Goal: Information Seeking & Learning: Check status

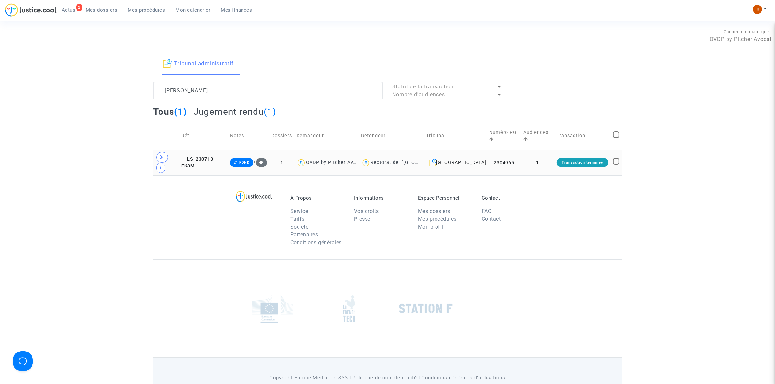
type textarea "[PERSON_NAME]"
click at [547, 167] on td "1" at bounding box center [537, 162] width 33 height 25
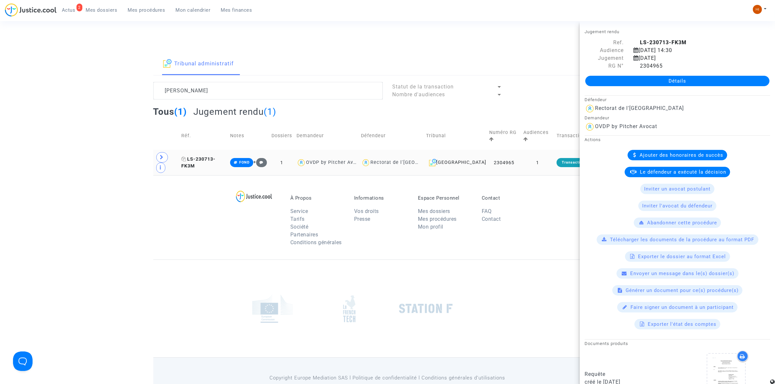
click at [216, 157] on span "LS-230713-FK3M" at bounding box center [198, 163] width 34 height 13
click at [710, 83] on link "Détails" at bounding box center [677, 81] width 184 height 10
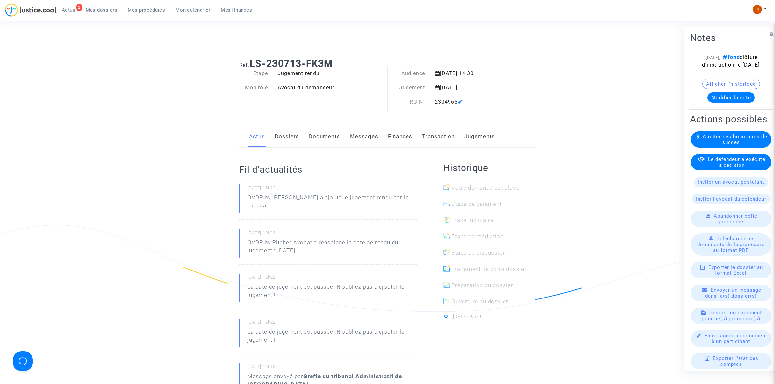
click at [495, 136] on div "Actus Dossiers Documents Messages Finances Transaction Jugements" at bounding box center [387, 137] width 297 height 22
click at [484, 136] on link "Jugements" at bounding box center [480, 136] width 31 height 21
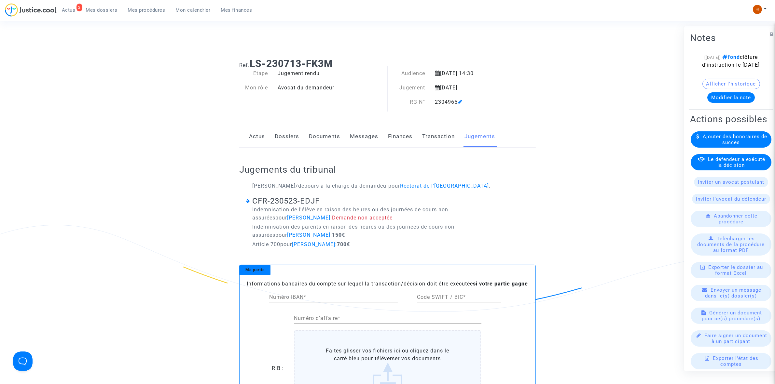
click at [328, 144] on link "Documents" at bounding box center [324, 136] width 31 height 21
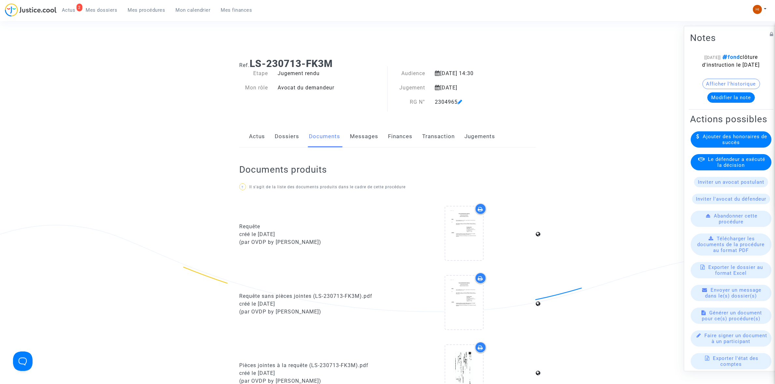
click at [284, 136] on link "Dossiers" at bounding box center [287, 136] width 24 height 21
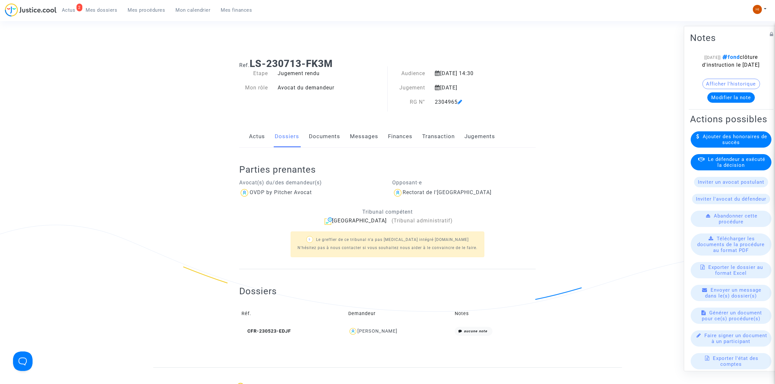
click at [725, 103] on button "Modifier la note" at bounding box center [731, 97] width 48 height 10
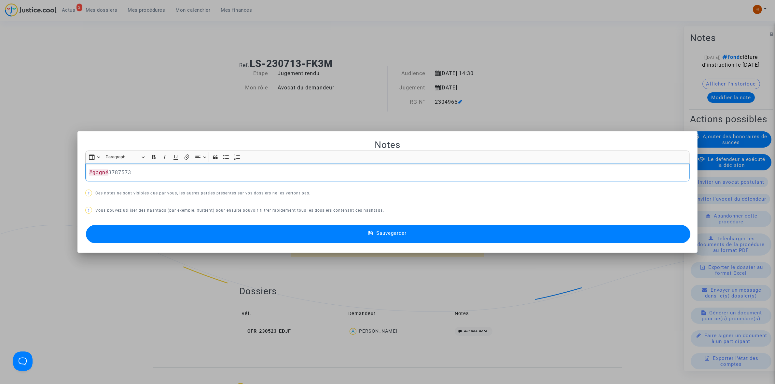
click at [302, 238] on button "Sauvegarder" at bounding box center [388, 234] width 605 height 18
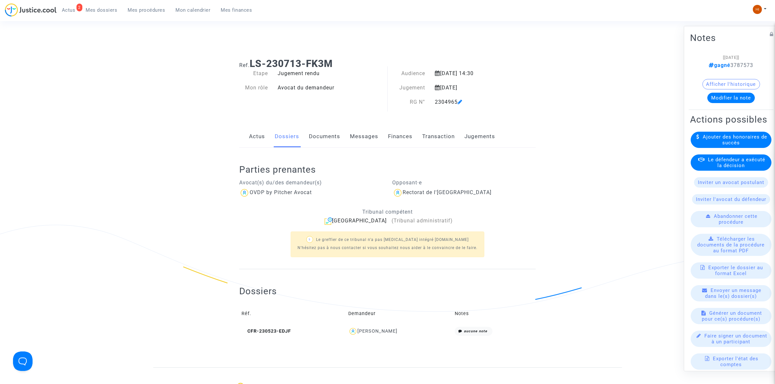
click at [468, 142] on link "Jugements" at bounding box center [480, 136] width 31 height 21
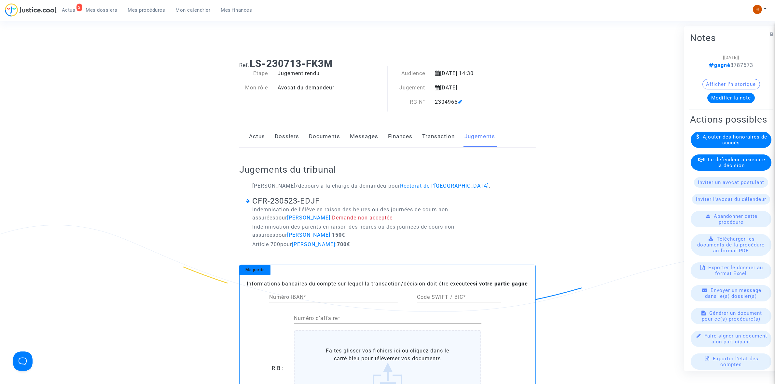
click at [295, 137] on link "Dossiers" at bounding box center [287, 136] width 24 height 21
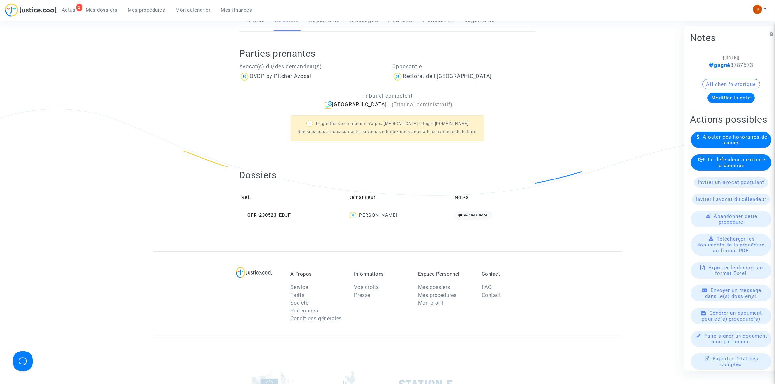
scroll to position [122, 0]
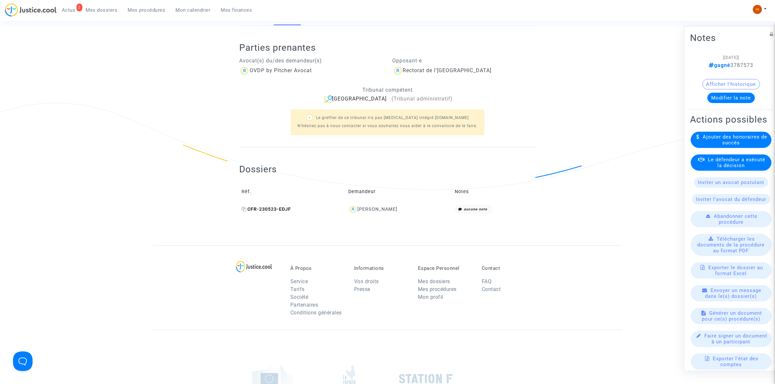
click at [274, 209] on span "CFR-230523-EDJF" at bounding box center [266, 210] width 49 height 6
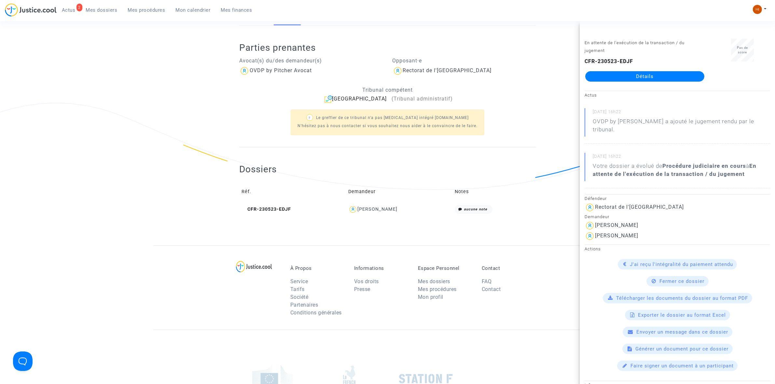
click at [651, 77] on link "Détails" at bounding box center [644, 76] width 119 height 10
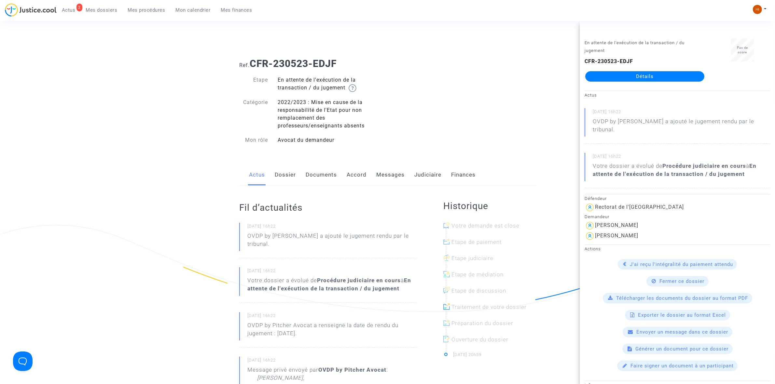
click at [464, 133] on div "Ref. CFR-230523-EDJF Etape En attente de l'exécution de la transaction / du jug…" at bounding box center [387, 102] width 306 height 98
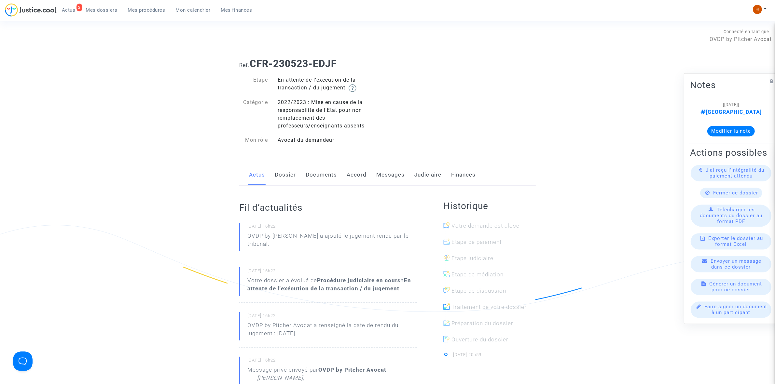
click at [384, 178] on link "Messages" at bounding box center [390, 174] width 28 height 21
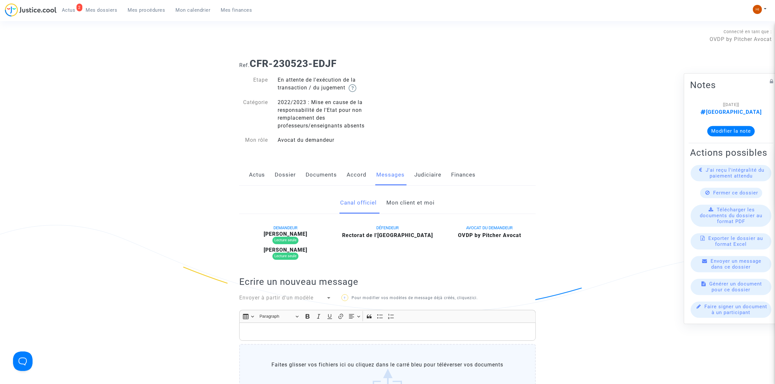
click at [425, 202] on link "Mon client et moi" at bounding box center [411, 202] width 48 height 21
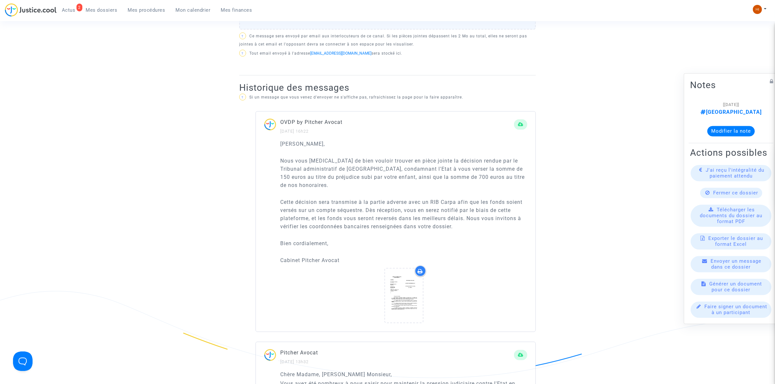
scroll to position [366, 0]
click at [401, 293] on icon at bounding box center [403, 294] width 21 height 21
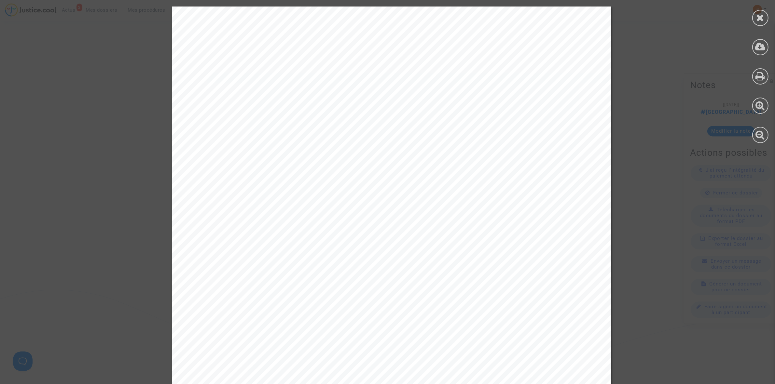
scroll to position [244, 0]
click at [760, 21] on icon at bounding box center [761, 18] width 8 height 10
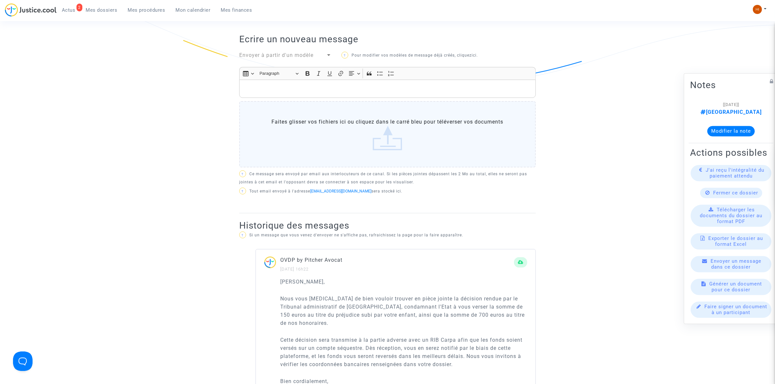
scroll to position [203, 0]
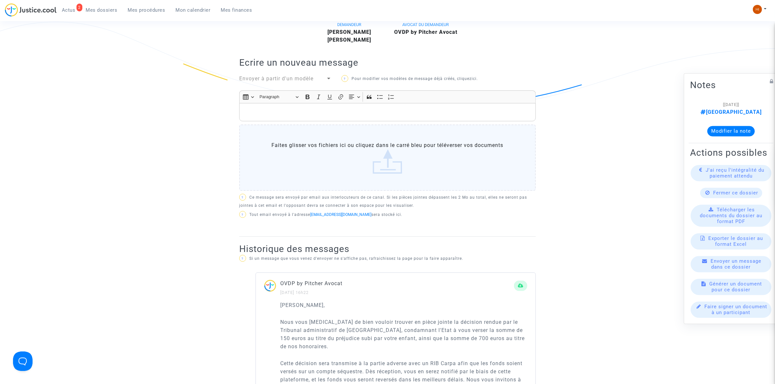
click at [326, 83] on div "Envoyer à partir d'un modèle" at bounding box center [285, 79] width 102 height 9
click at [326, 80] on div at bounding box center [329, 79] width 6 height 8
click at [235, 128] on div at bounding box center [387, 192] width 775 height 384
click at [251, 76] on span "Envoyer à partir d'un modèle" at bounding box center [276, 79] width 74 height 6
click at [135, 136] on div at bounding box center [387, 192] width 775 height 384
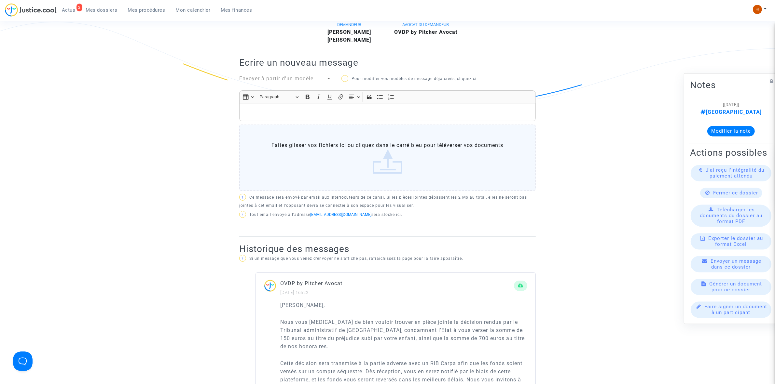
click at [254, 77] on span "Envoyer à partir d'un modèle" at bounding box center [276, 79] width 74 height 6
click at [254, 77] on span "Vérification OVDP référé" at bounding box center [270, 79] width 63 height 6
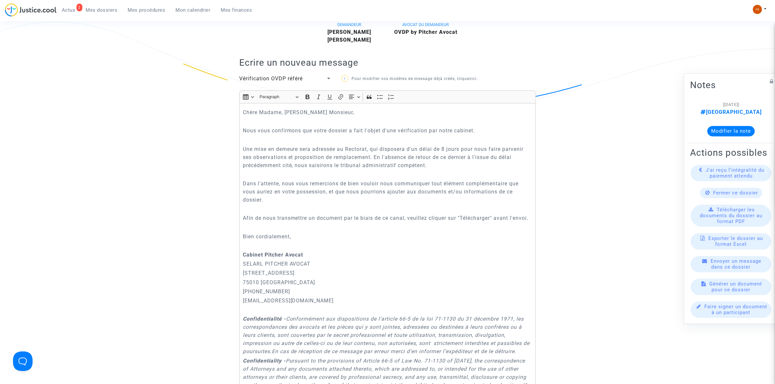
click at [254, 77] on span "Vérification OVDP référé" at bounding box center [270, 79] width 63 height 6
click at [196, 97] on div at bounding box center [387, 192] width 775 height 384
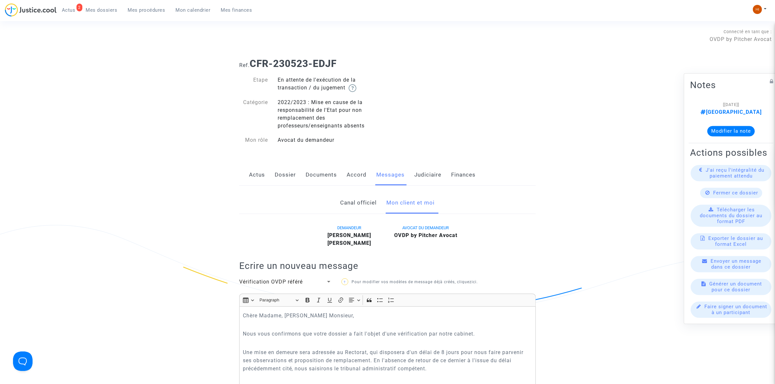
click at [360, 202] on link "Canal officiel" at bounding box center [359, 202] width 36 height 21
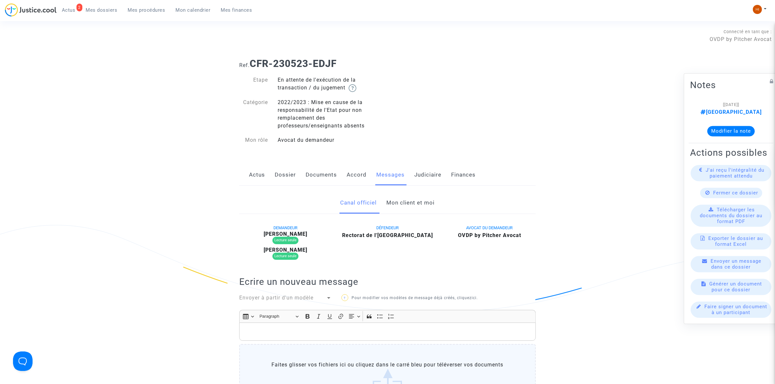
click at [410, 200] on link "Mon client et moi" at bounding box center [411, 202] width 48 height 21
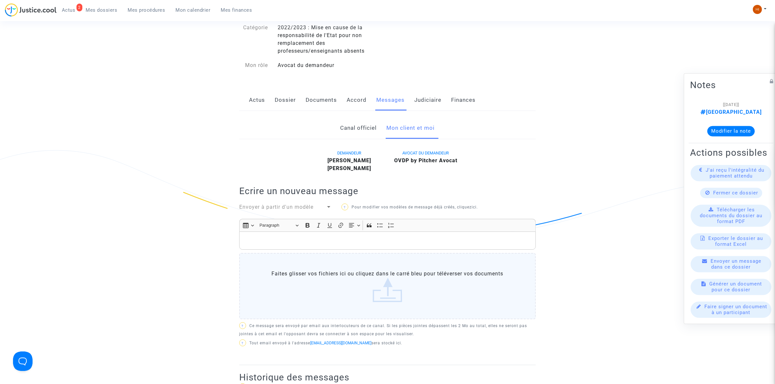
scroll to position [203, 0]
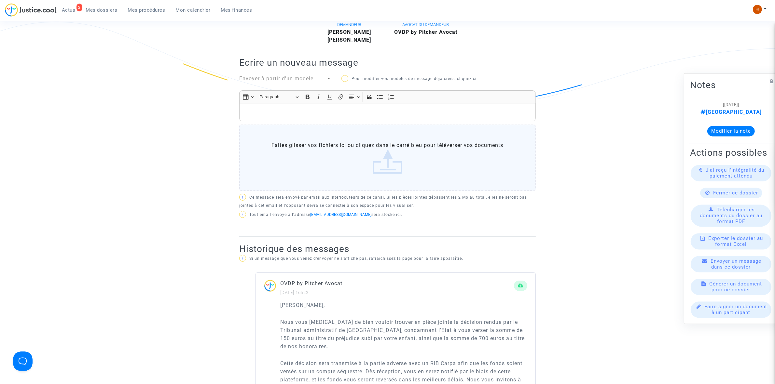
click at [305, 80] on span "Envoyer à partir d'un modèle" at bounding box center [276, 79] width 74 height 6
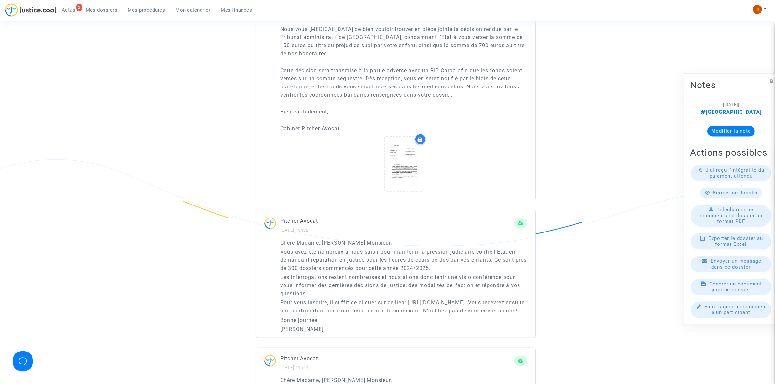
scroll to position [488, 0]
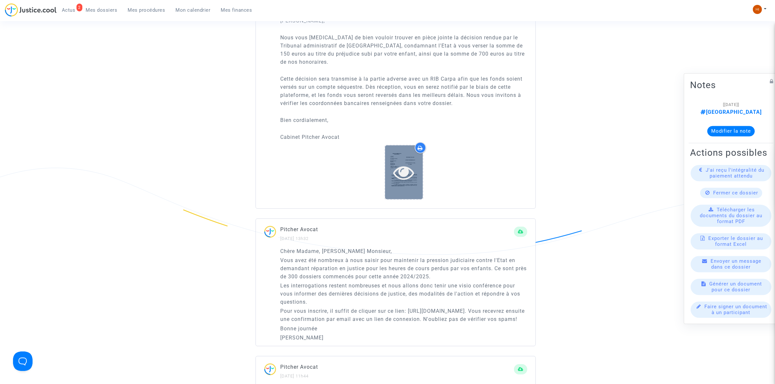
click at [395, 166] on div at bounding box center [387, 192] width 775 height 384
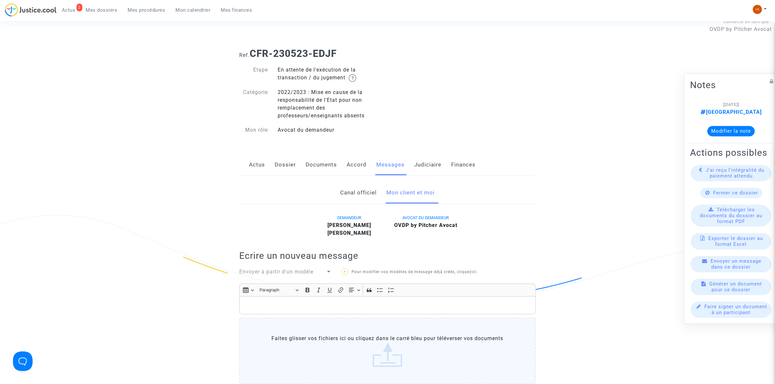
scroll to position [0, 0]
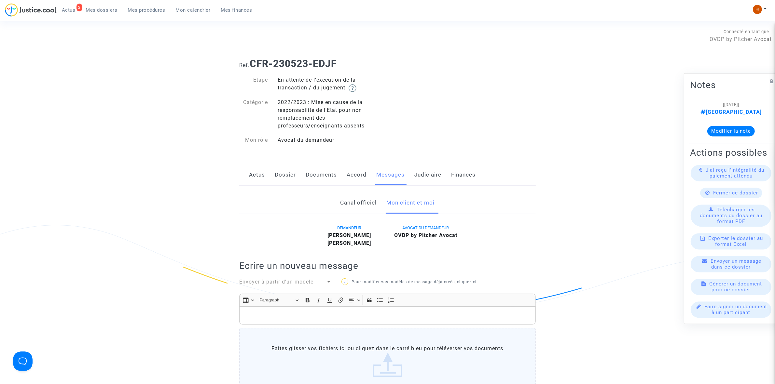
click at [292, 279] on span "Envoyer à partir d'un modèle" at bounding box center [276, 282] width 74 height 6
click at [317, 251] on div at bounding box center [387, 192] width 775 height 384
click at [330, 282] on div at bounding box center [329, 282] width 6 height 8
click at [201, 171] on div at bounding box center [387, 192] width 775 height 384
click at [425, 178] on link "Judiciaire" at bounding box center [427, 174] width 27 height 21
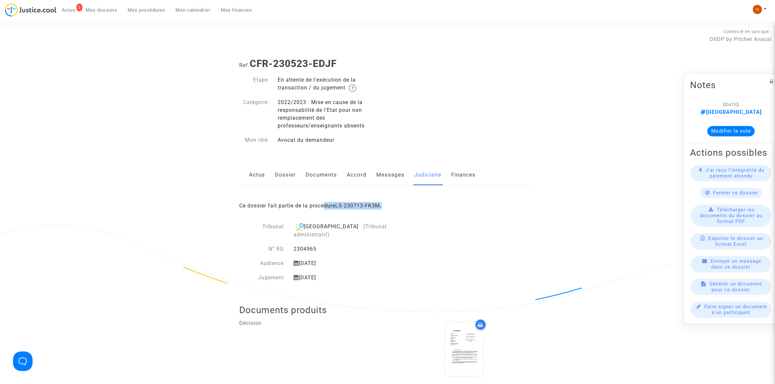
drag, startPoint x: 417, startPoint y: 204, endPoint x: 324, endPoint y: 214, distance: 93.6
click at [324, 214] on div "Ce dossier fait partie de la procédure LS-230713-FK3M ." at bounding box center [387, 201] width 297 height 31
click at [406, 203] on div "Ce dossier fait partie de la procédure LS-230713-FK3M ." at bounding box center [387, 201] width 297 height 31
click at [422, 210] on div "Ce dossier fait partie de la procédure LS-230713-FK3M ." at bounding box center [387, 201] width 297 height 31
click at [404, 209] on div "Ce dossier fait partie de la procédure LS-230713-FK3M ." at bounding box center [387, 201] width 297 height 31
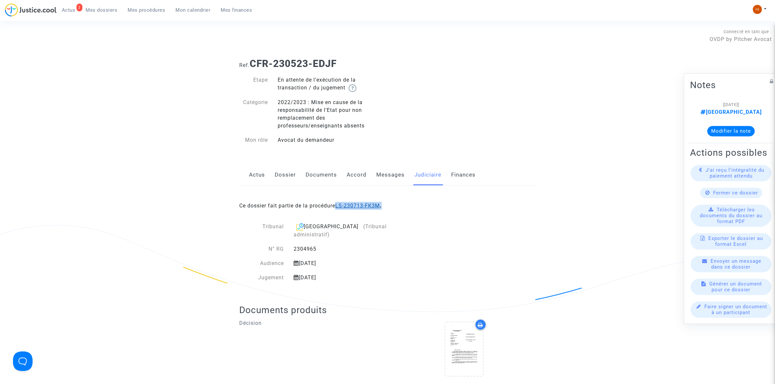
drag, startPoint x: 388, startPoint y: 204, endPoint x: 339, endPoint y: 207, distance: 49.2
click at [339, 207] on div "Ce dossier fait partie de la procédure LS-230713-FK3M ." at bounding box center [387, 201] width 297 height 31
copy b "LS-230713-FK3M ."
